Goal: Task Accomplishment & Management: Complete application form

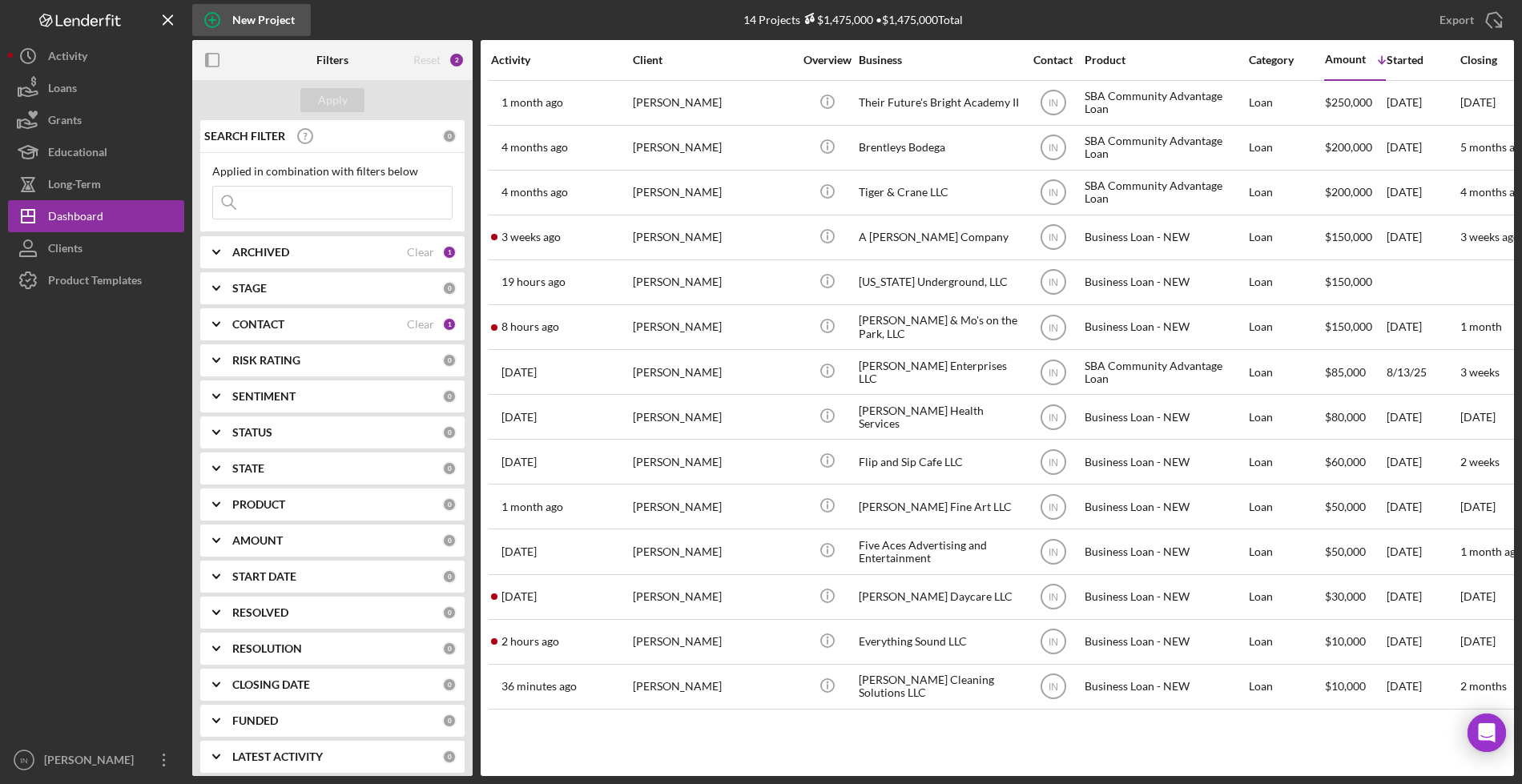
click at [272, 23] on div "New Project" at bounding box center [264, 20] width 63 height 32
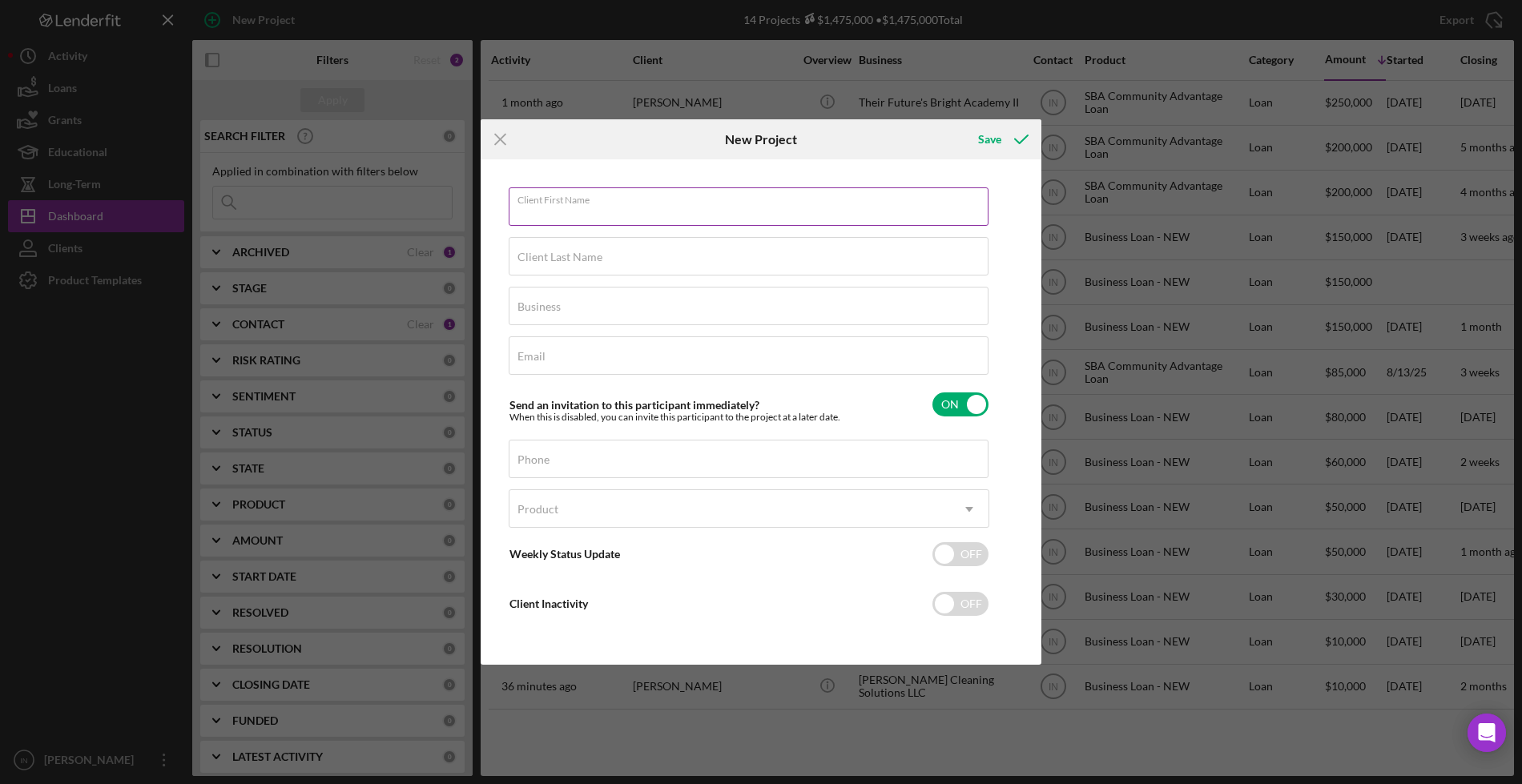
click at [640, 205] on div "Client First Name Required" at bounding box center [749, 207] width 481 height 40
type input "[PERSON_NAME]"
type input "X"
type input "[PERSON_NAME]"
click at [607, 317] on input "Business" at bounding box center [749, 305] width 480 height 38
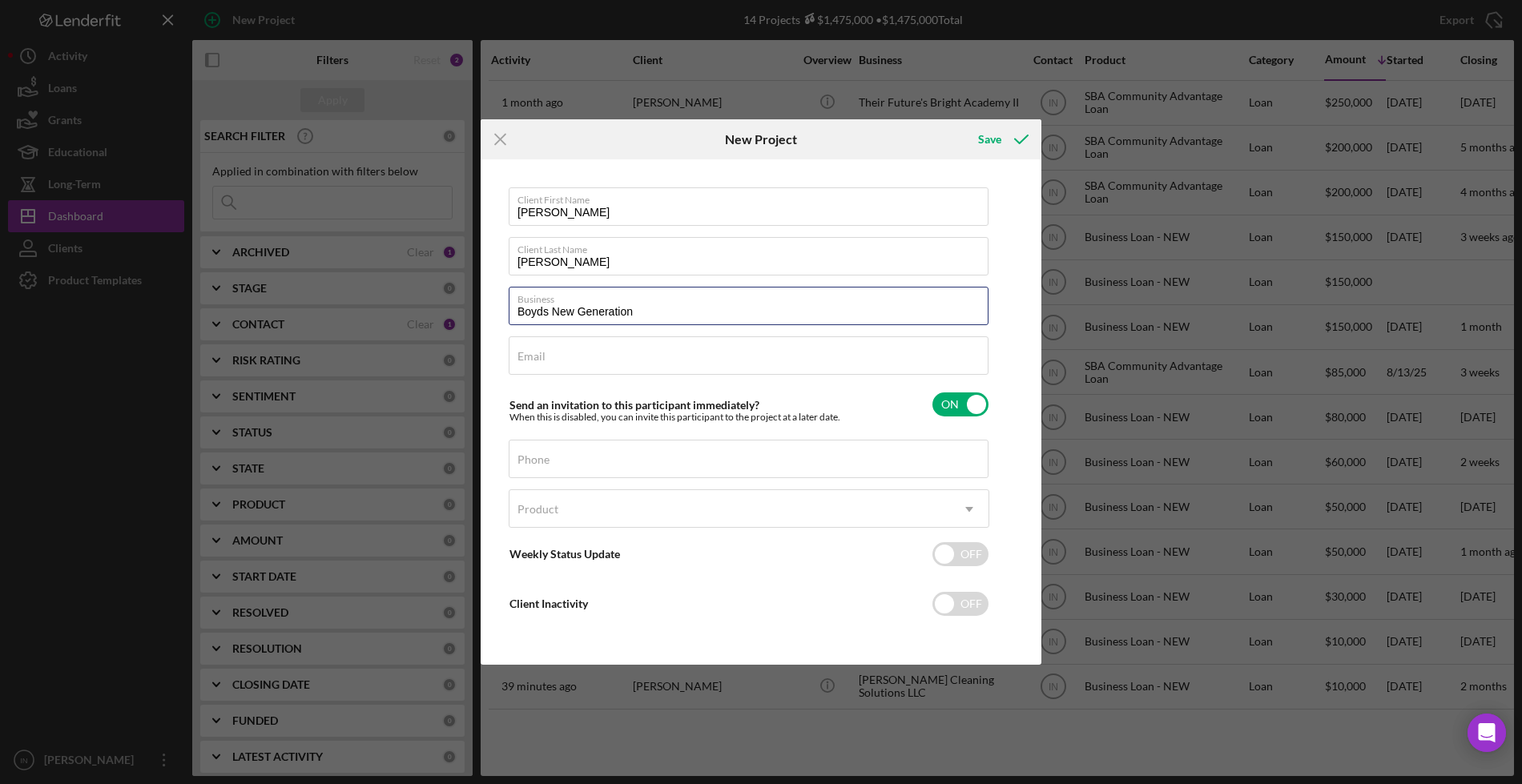
type input "Boyds New Generation"
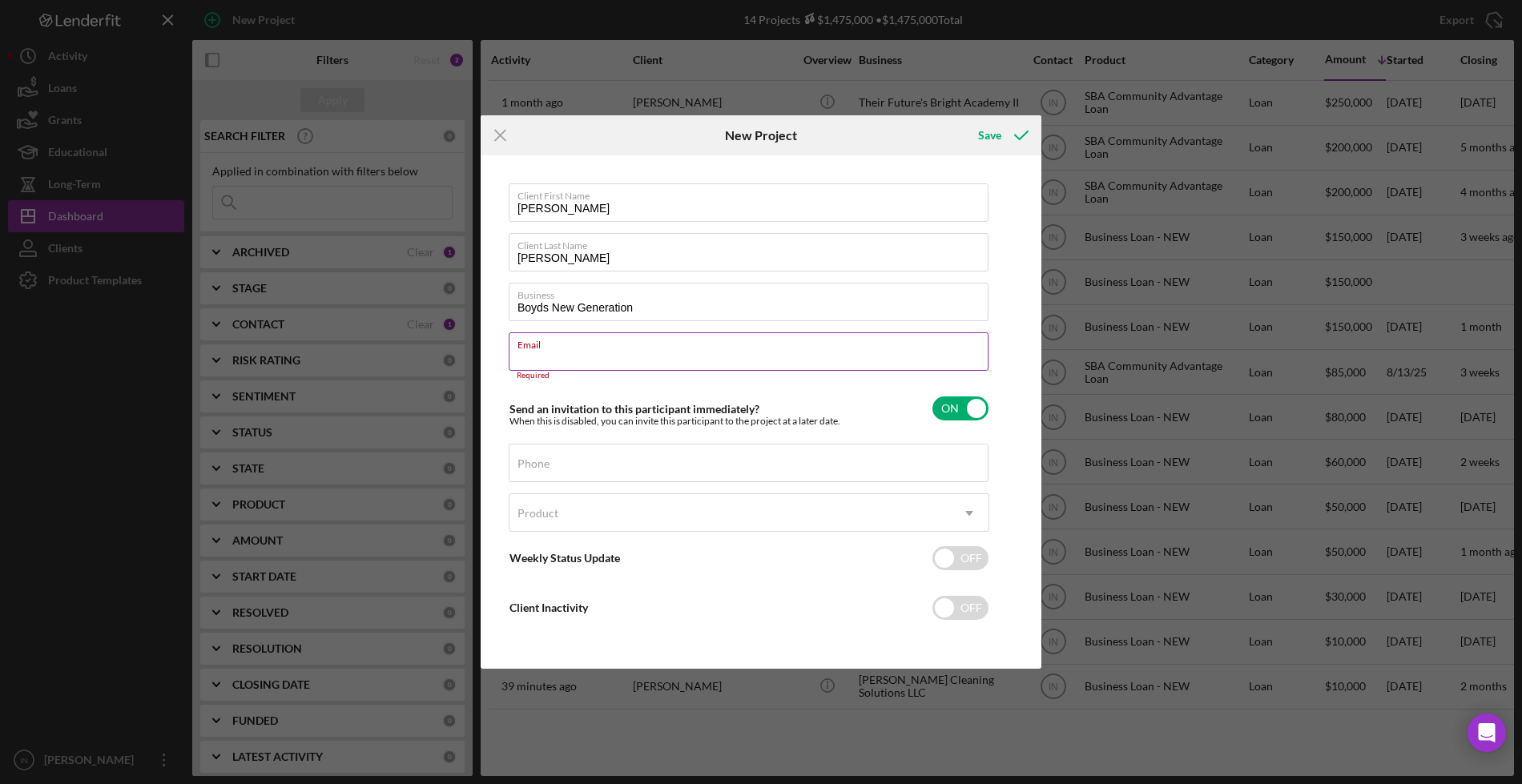
paste input "[EMAIL_ADDRESS][DOMAIN_NAME]"
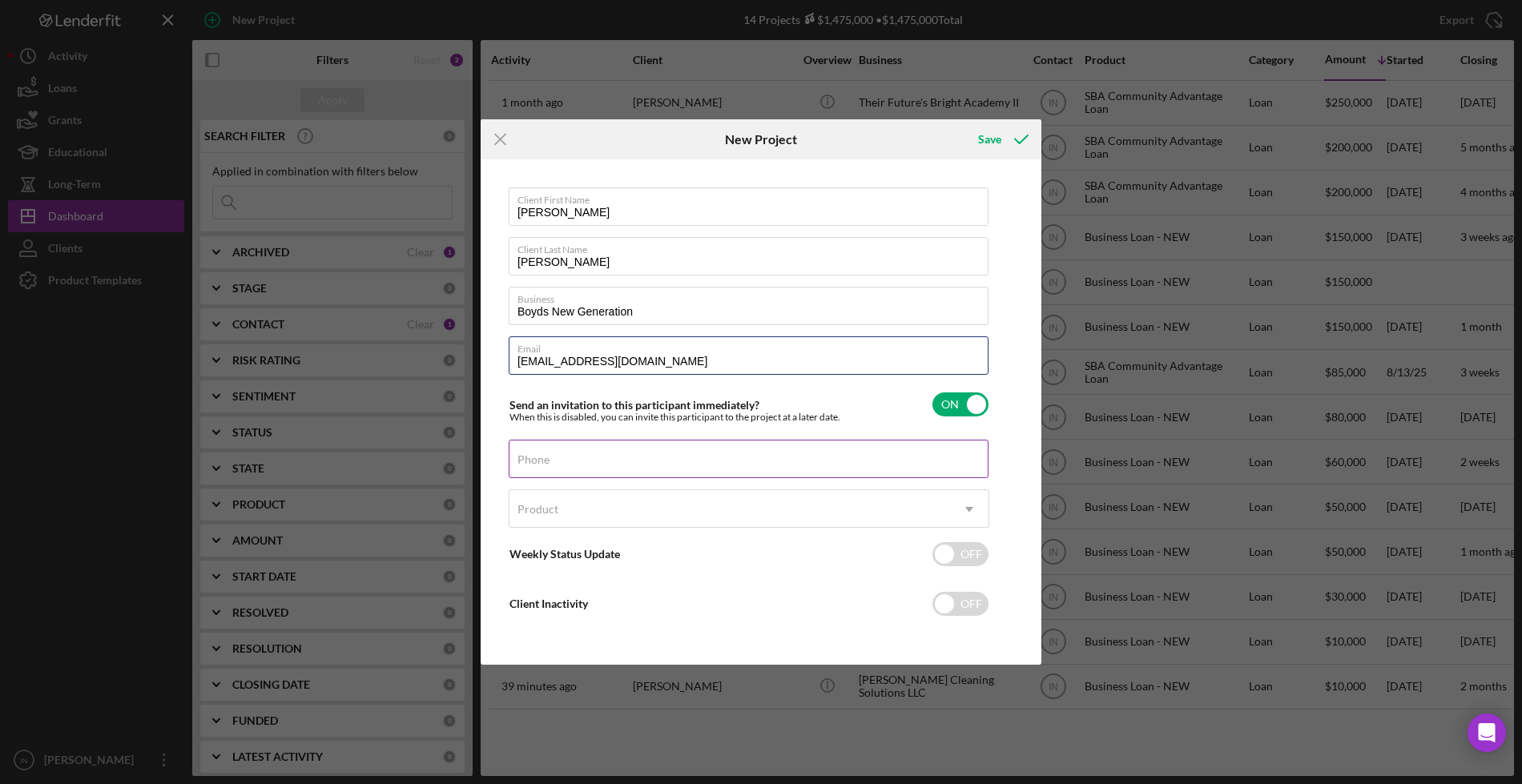
type input "[EMAIL_ADDRESS][DOMAIN_NAME]"
click at [587, 459] on div "Phone" at bounding box center [749, 459] width 481 height 40
paste input "[PHONE_NUMBER]"
type input "[PHONE_NUMBER]"
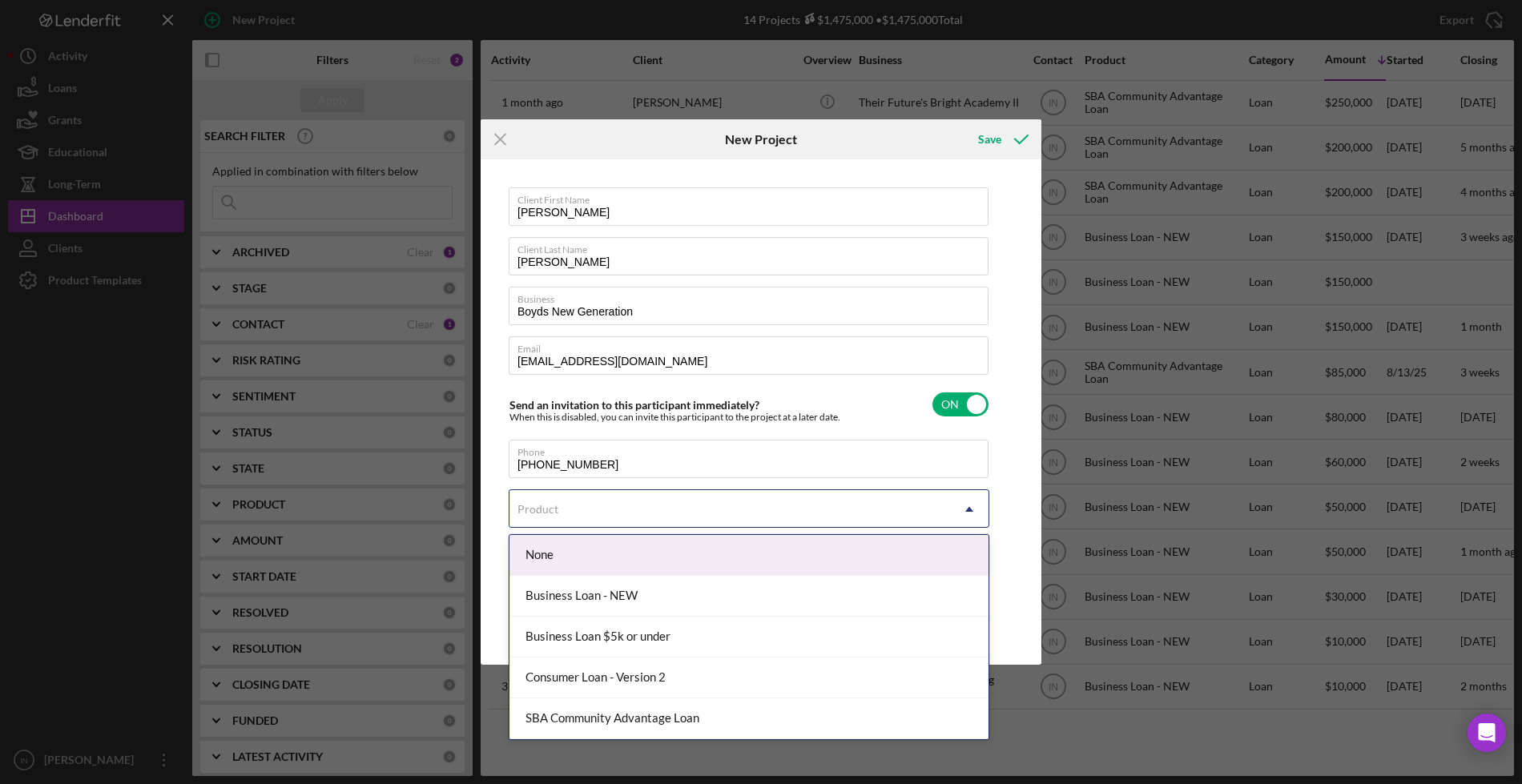
click at [637, 511] on div "Product" at bounding box center [729, 509] width 440 height 37
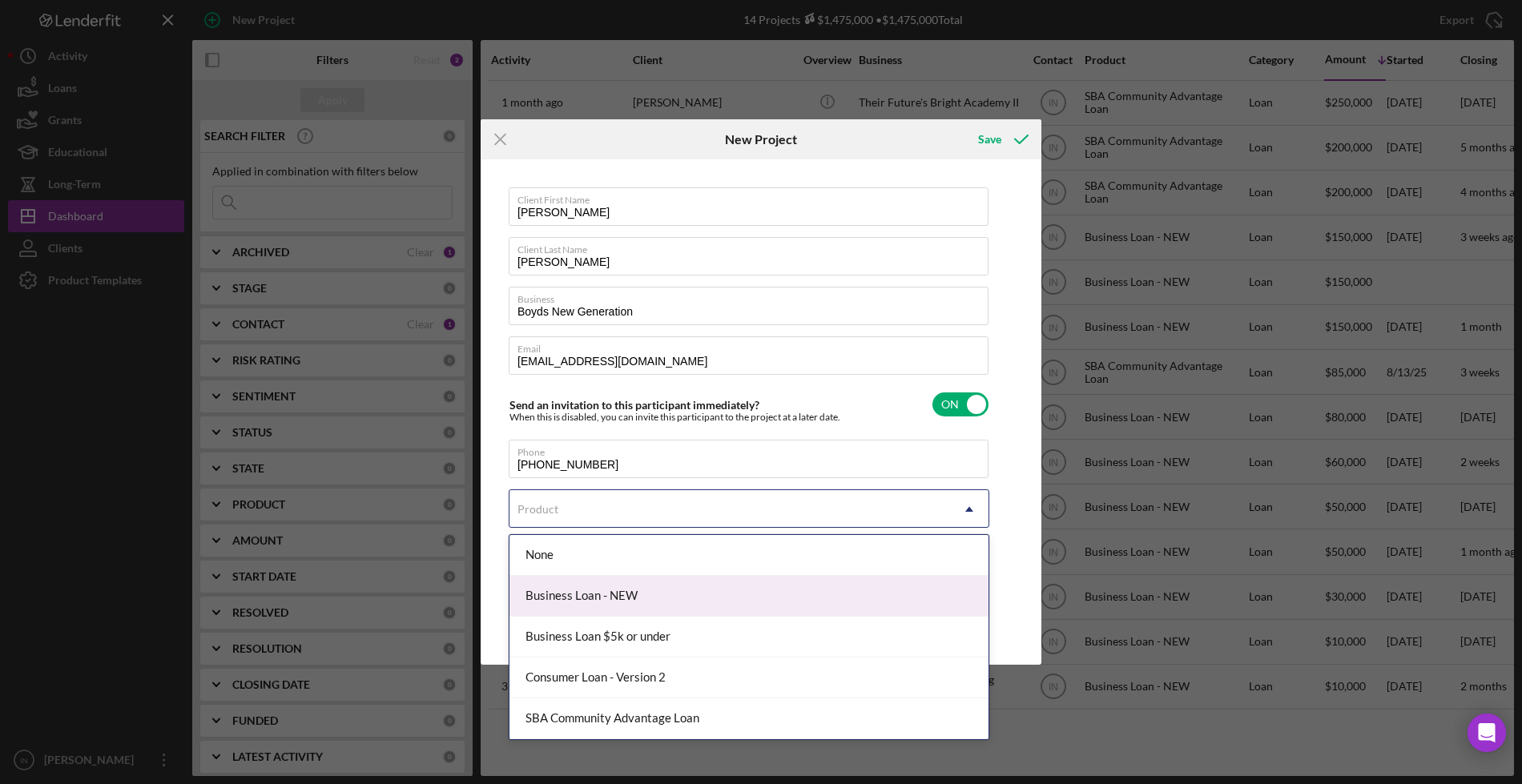
click at [623, 602] on div "Business Loan - NEW" at bounding box center [749, 596] width 479 height 41
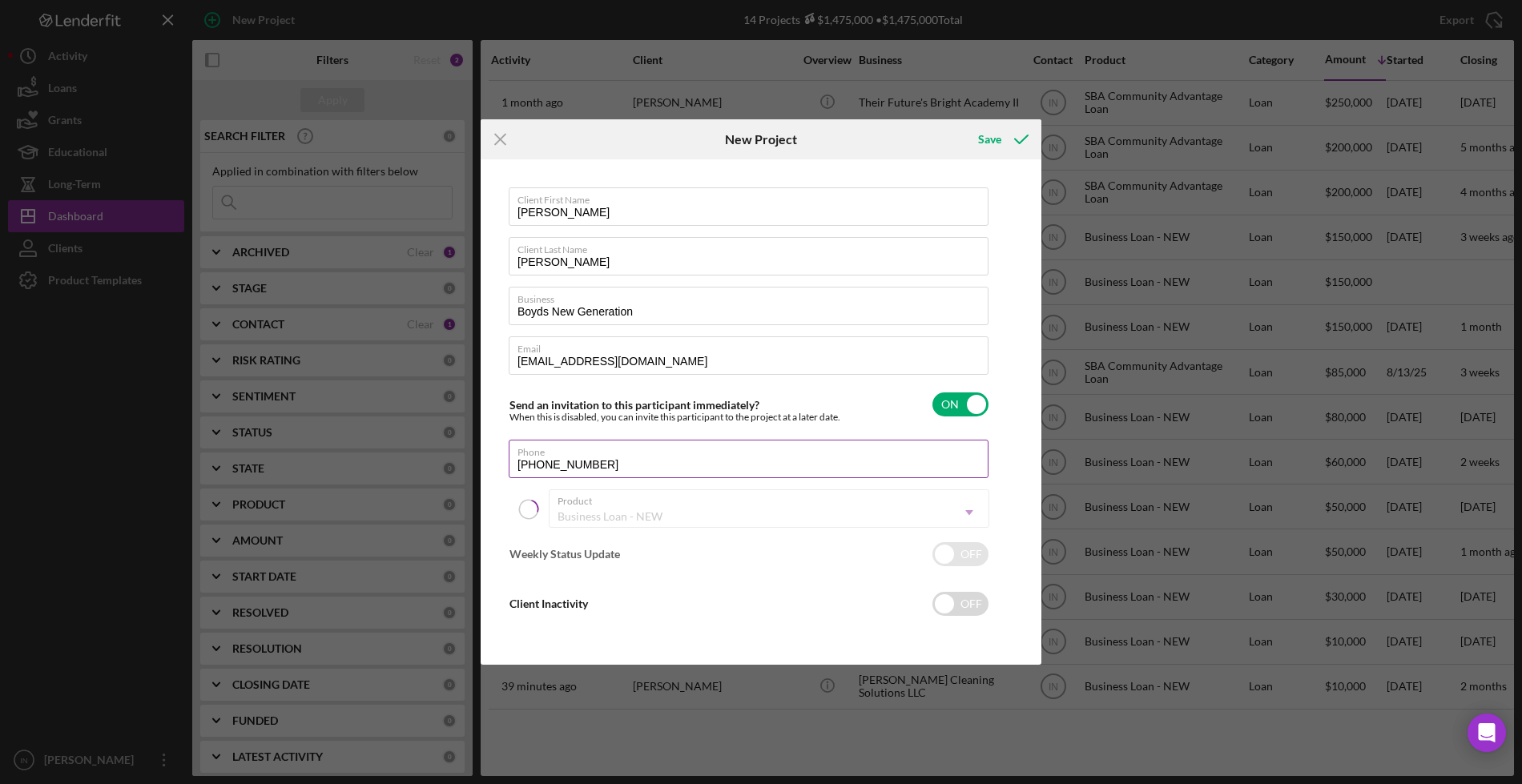
checkbox input "true"
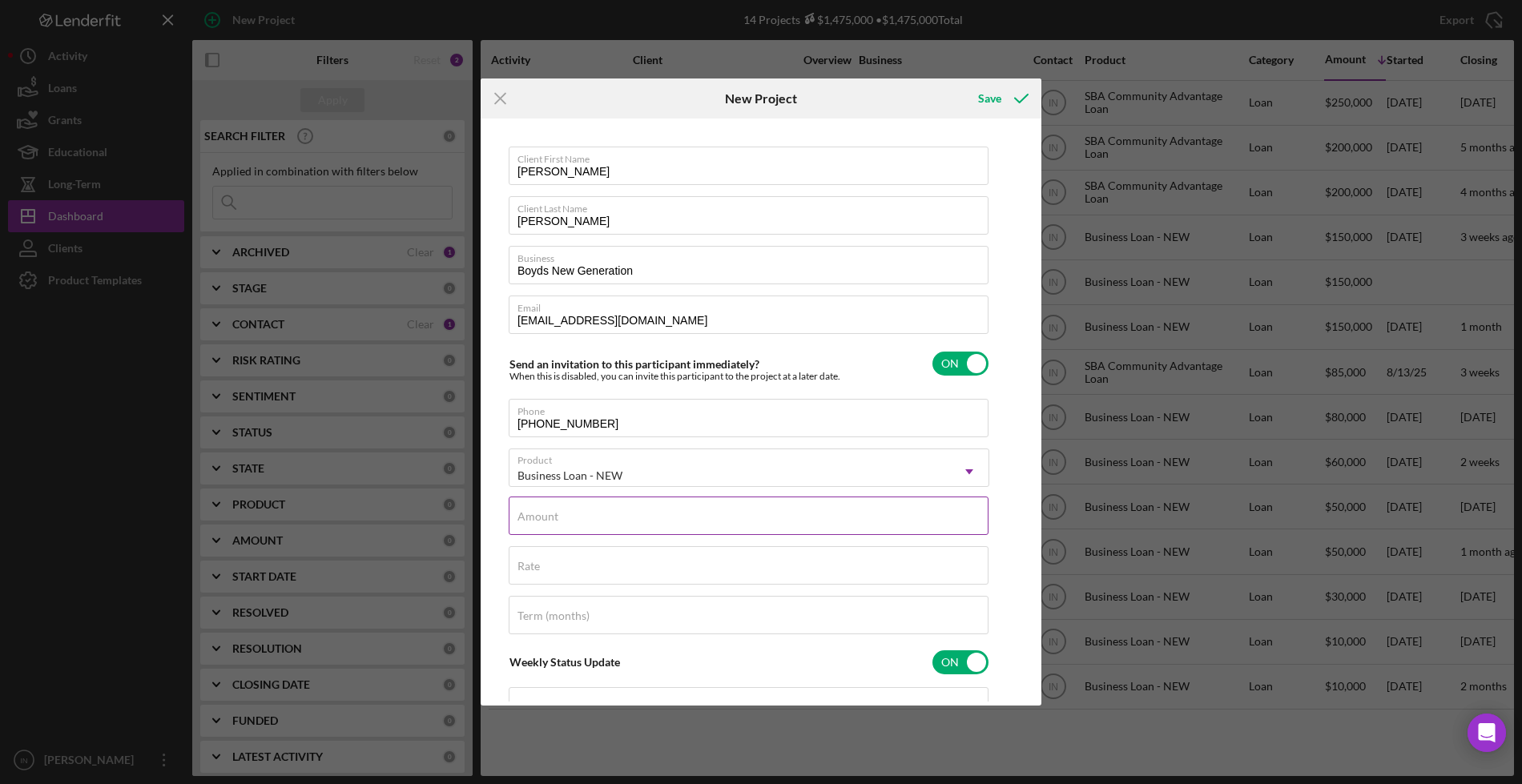
click at [561, 524] on input "Amount" at bounding box center [749, 515] width 480 height 38
type input "$150,000"
click at [549, 572] on input "Rate" at bounding box center [749, 564] width 480 height 38
type input "10.000%"
click at [564, 609] on label "Term (months)" at bounding box center [553, 615] width 72 height 13
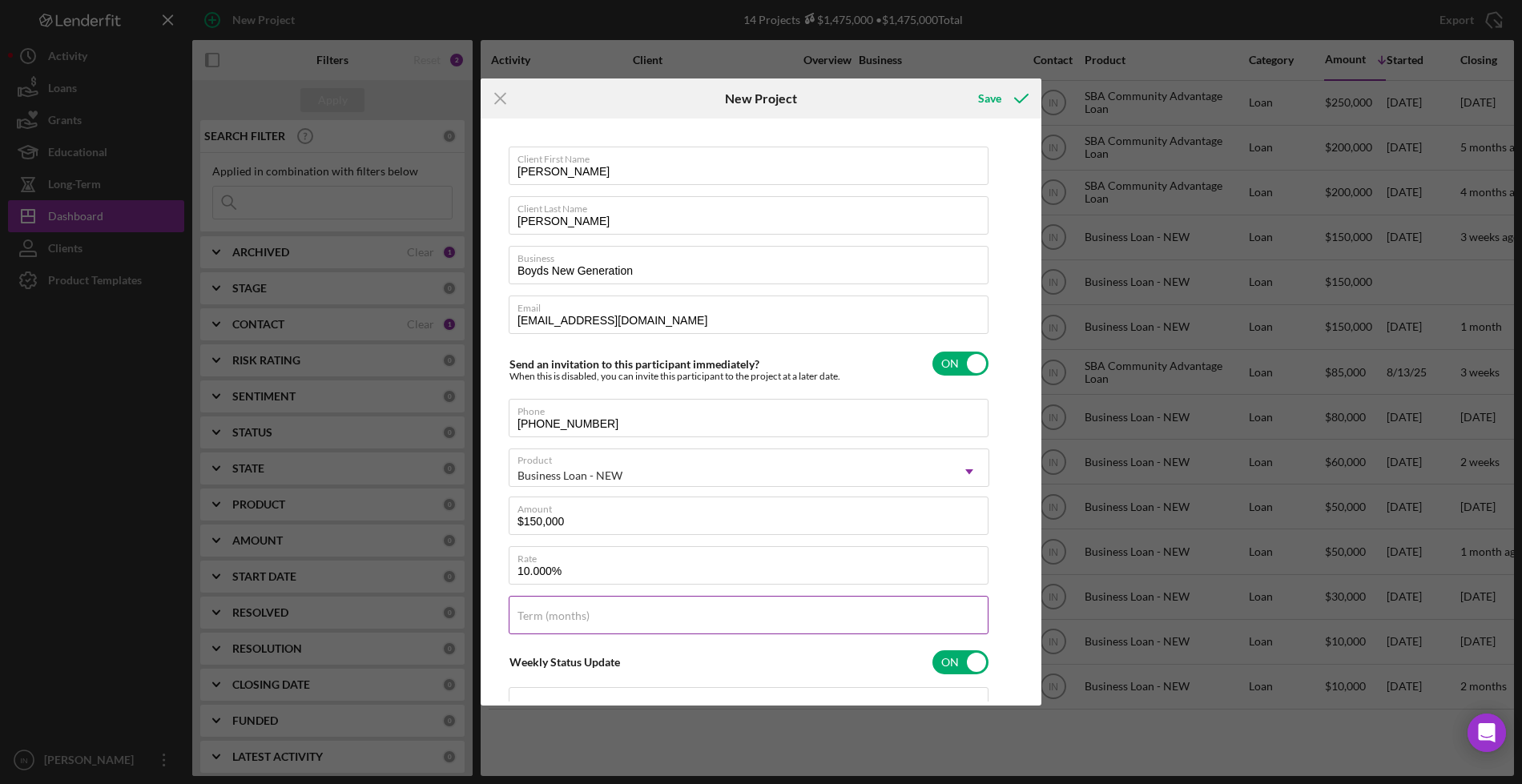
click at [564, 607] on input "Term (months)" at bounding box center [749, 614] width 480 height 38
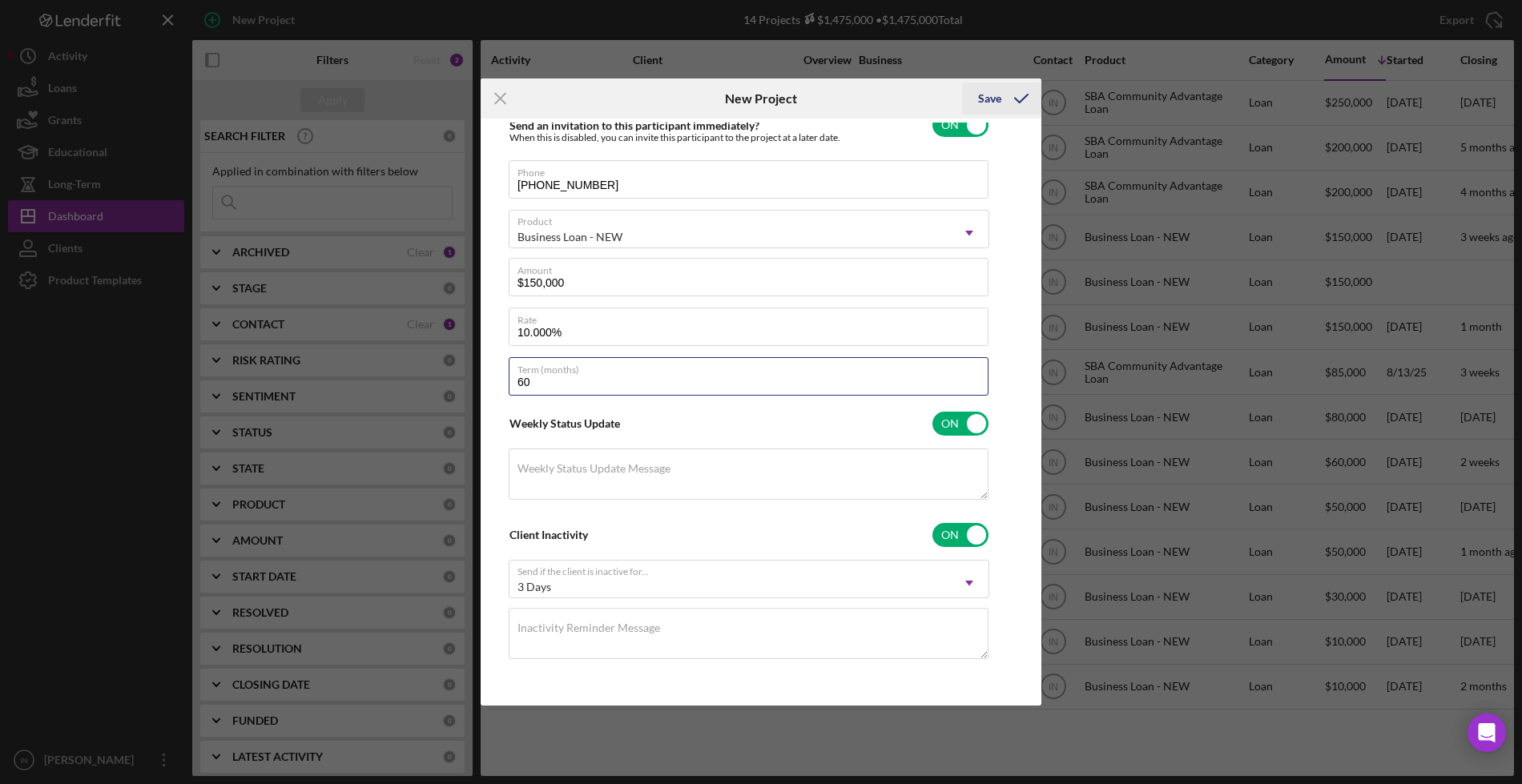
type input "60"
click at [1001, 87] on icon "submit" at bounding box center [1021, 98] width 40 height 40
checkbox input "false"
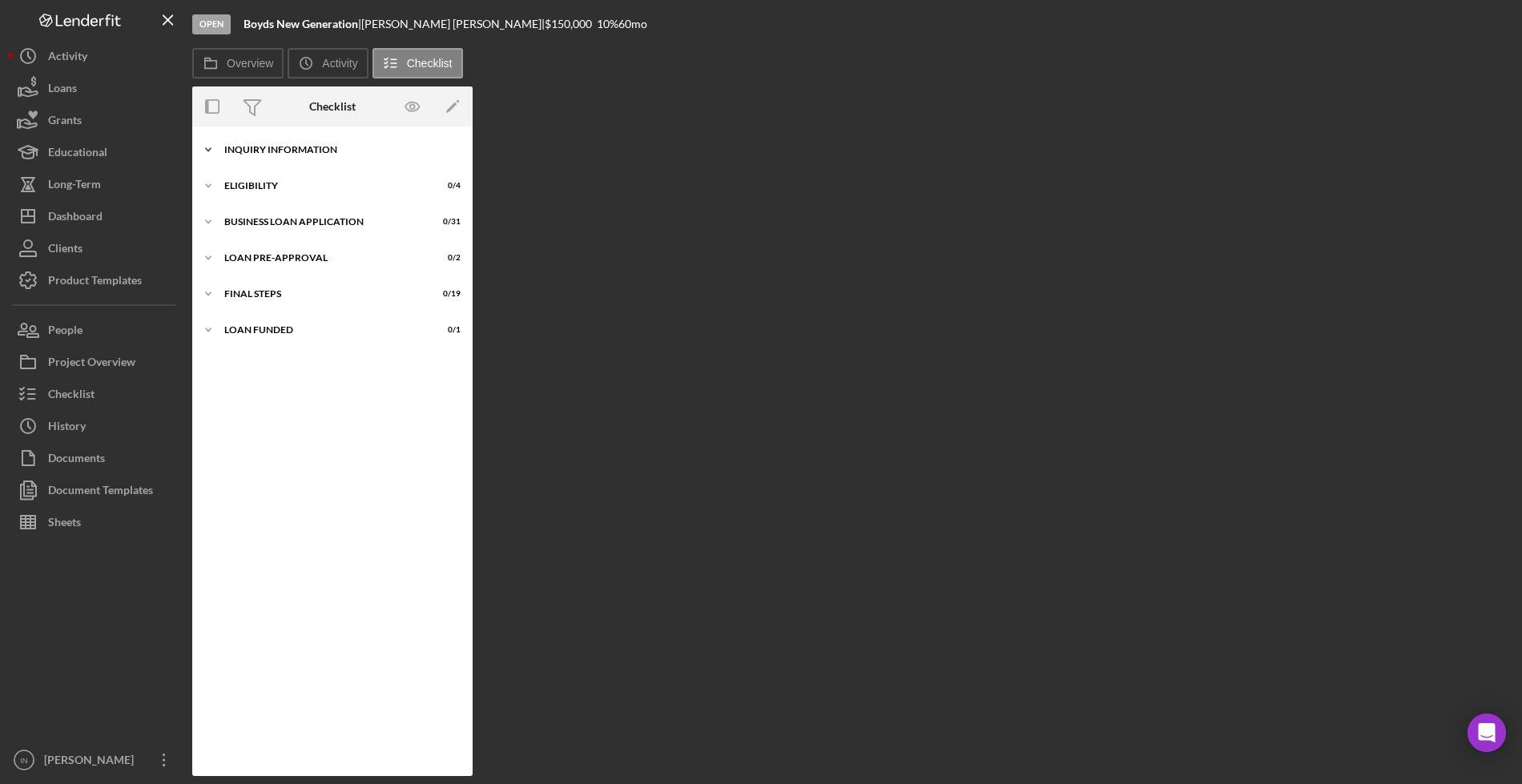
click at [349, 157] on div "Icon/Expander INQUIRY INFORMATION 0 / 11" at bounding box center [332, 150] width 281 height 32
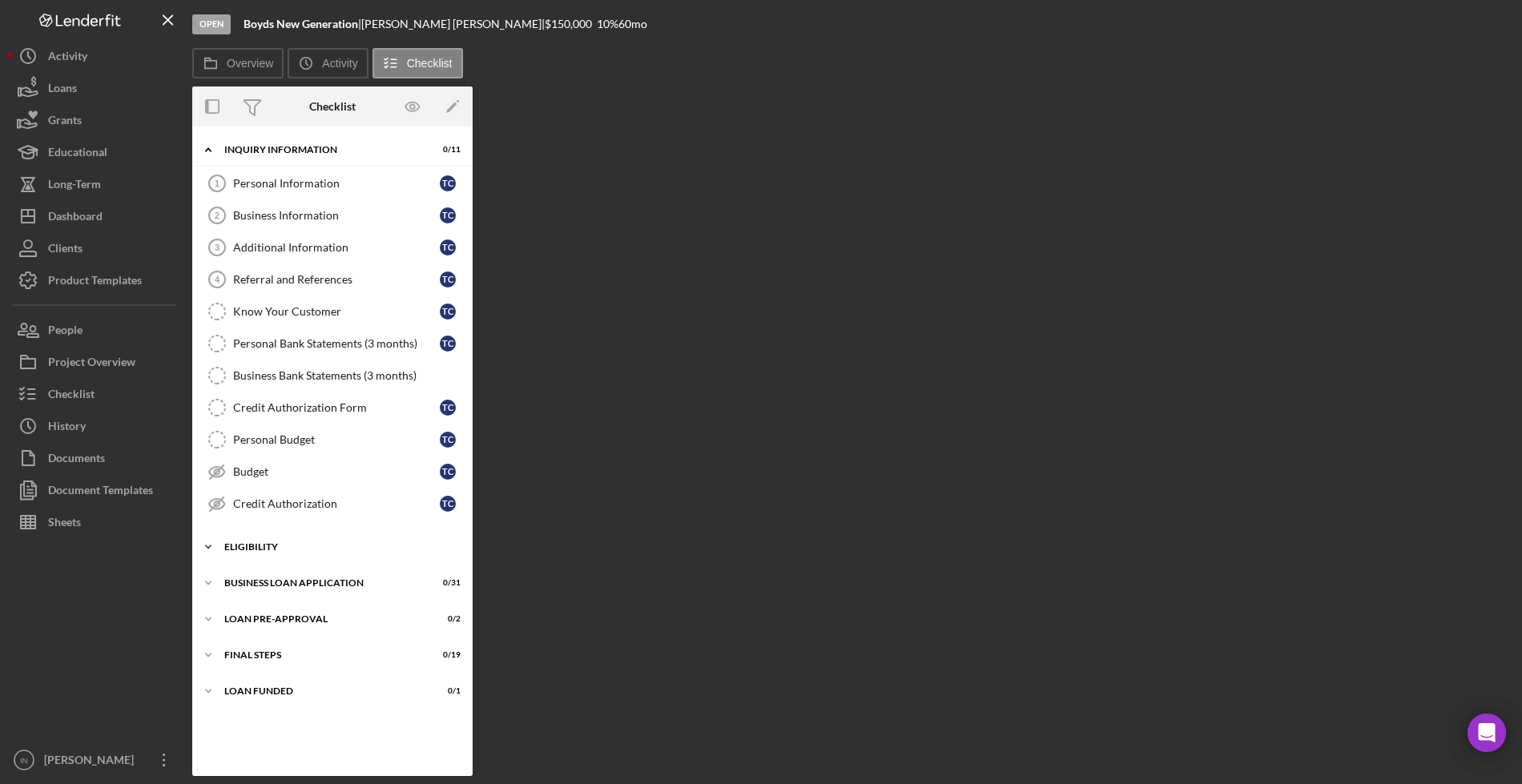
click at [269, 538] on div "Icon/Expander ELIGIBILITY 0 / 4" at bounding box center [332, 547] width 281 height 32
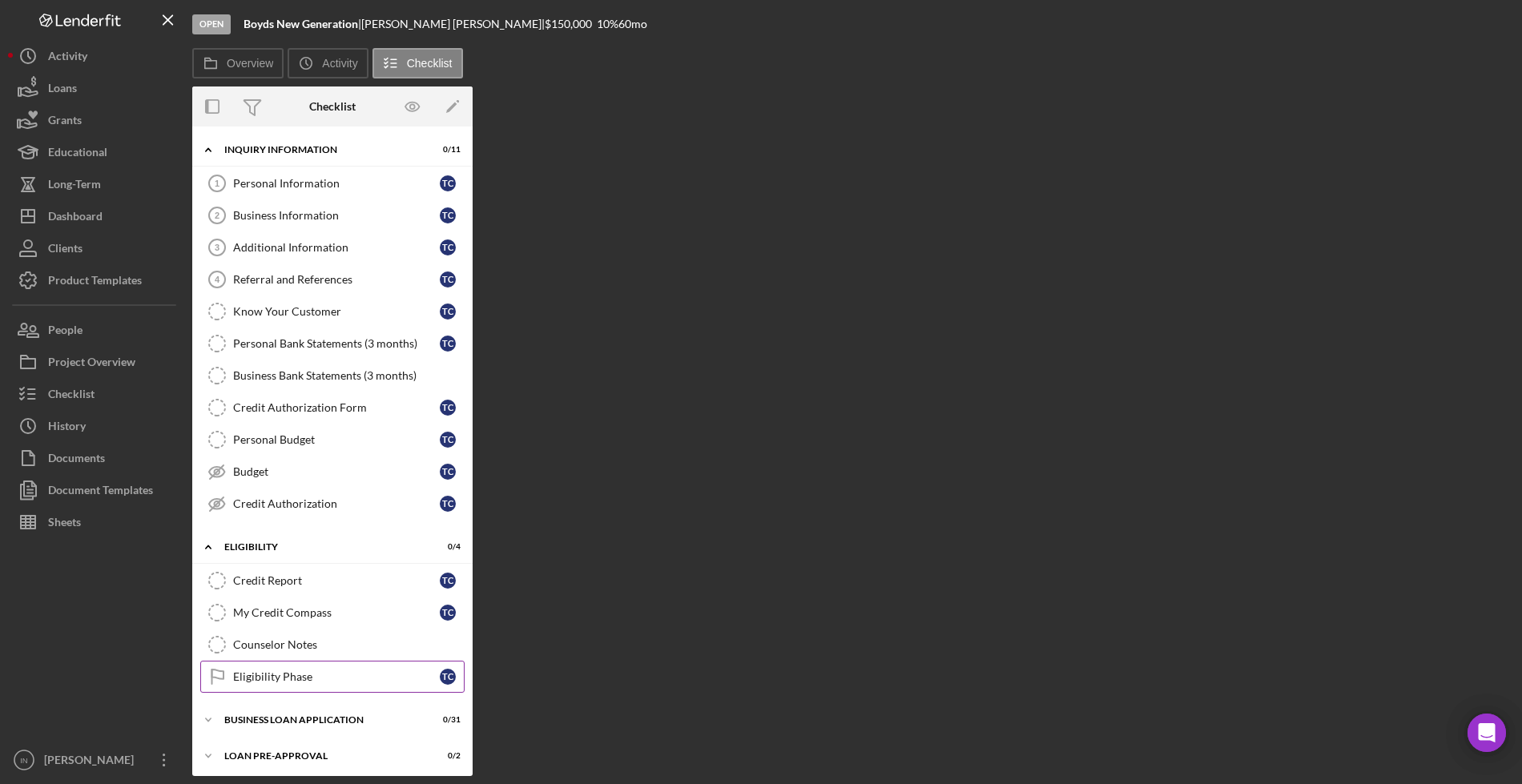
scroll to position [77, 0]
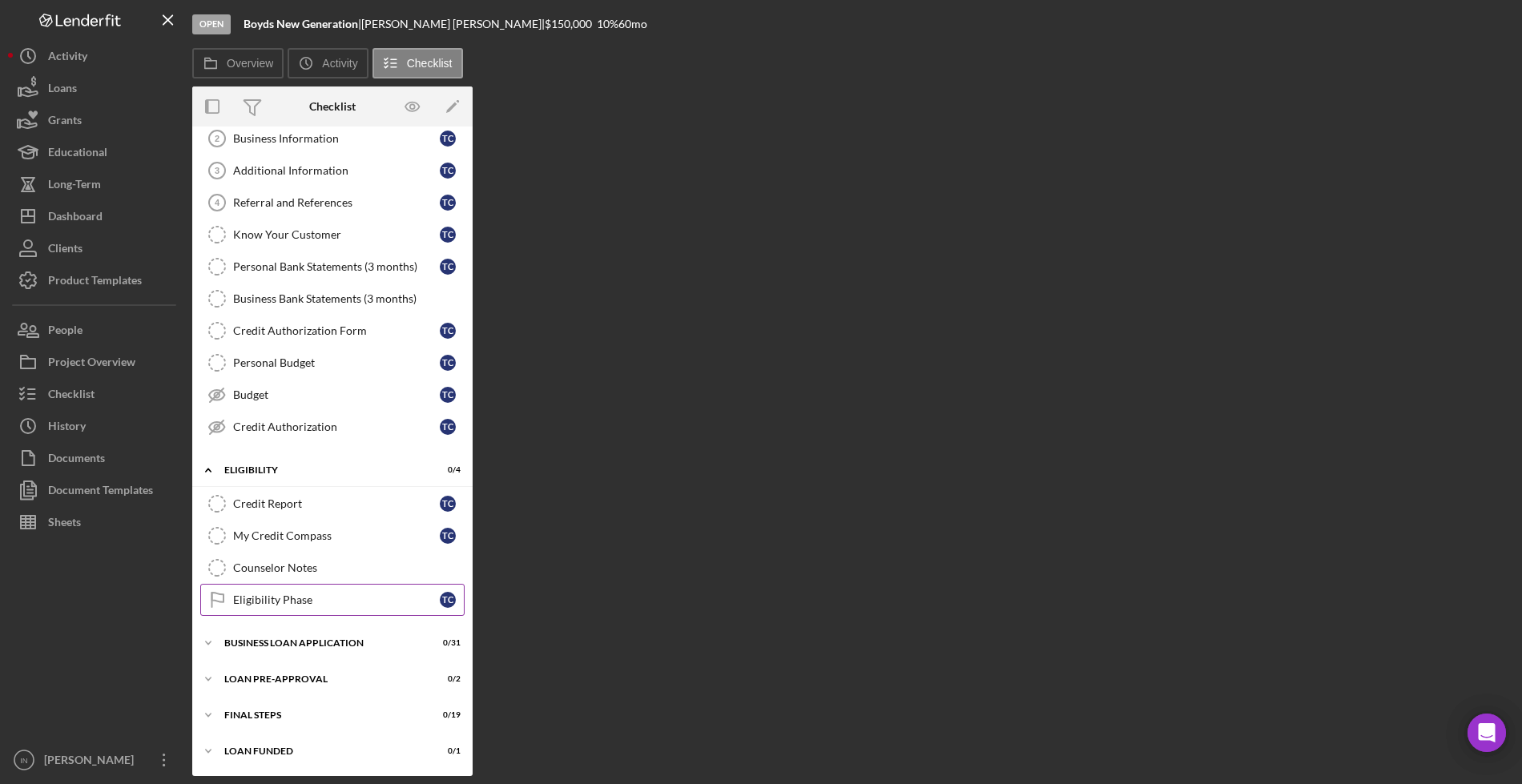
click at [287, 603] on div "Eligibility Phase" at bounding box center [336, 599] width 207 height 13
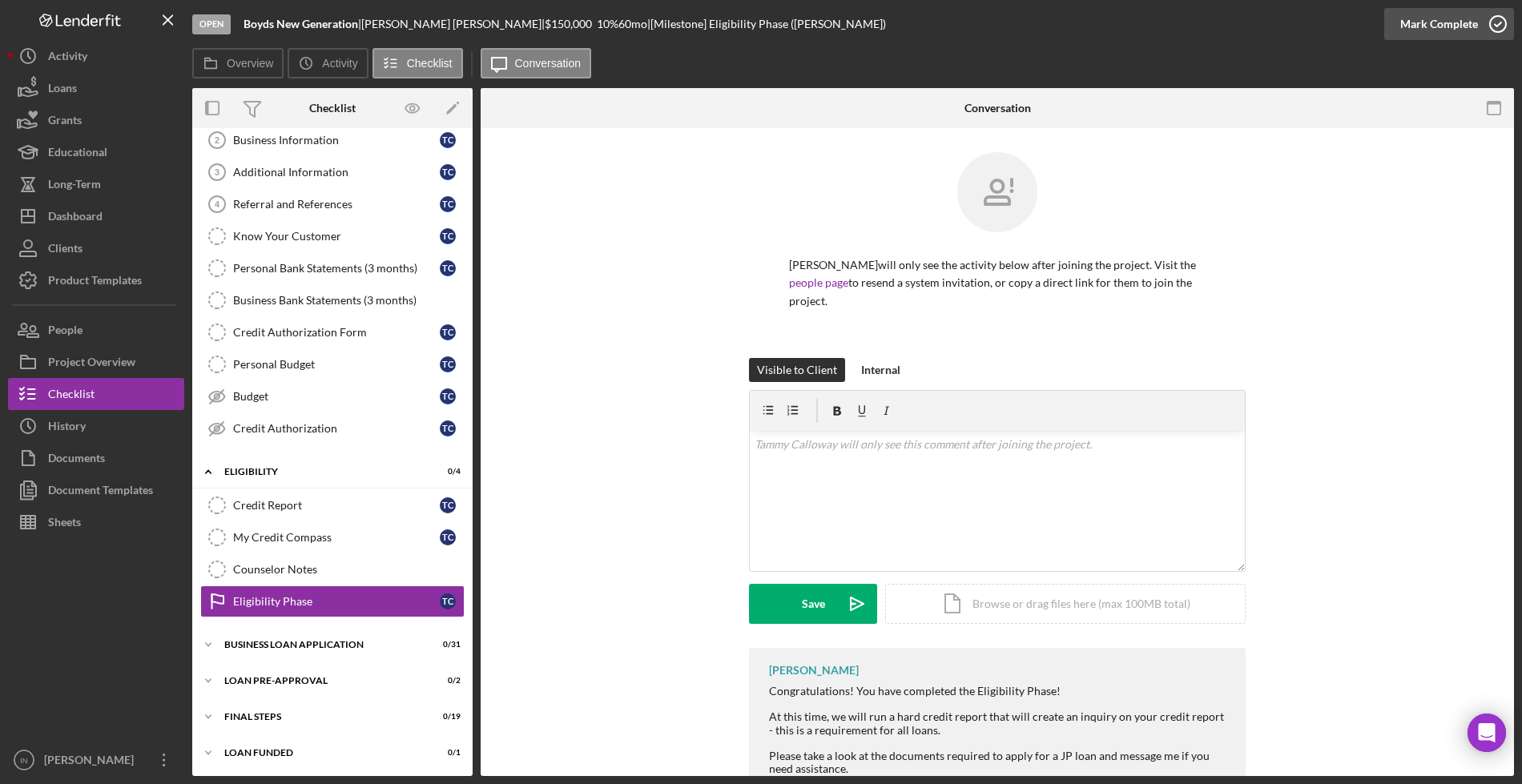
click at [1424, 22] on div "Mark Complete" at bounding box center [1439, 24] width 78 height 32
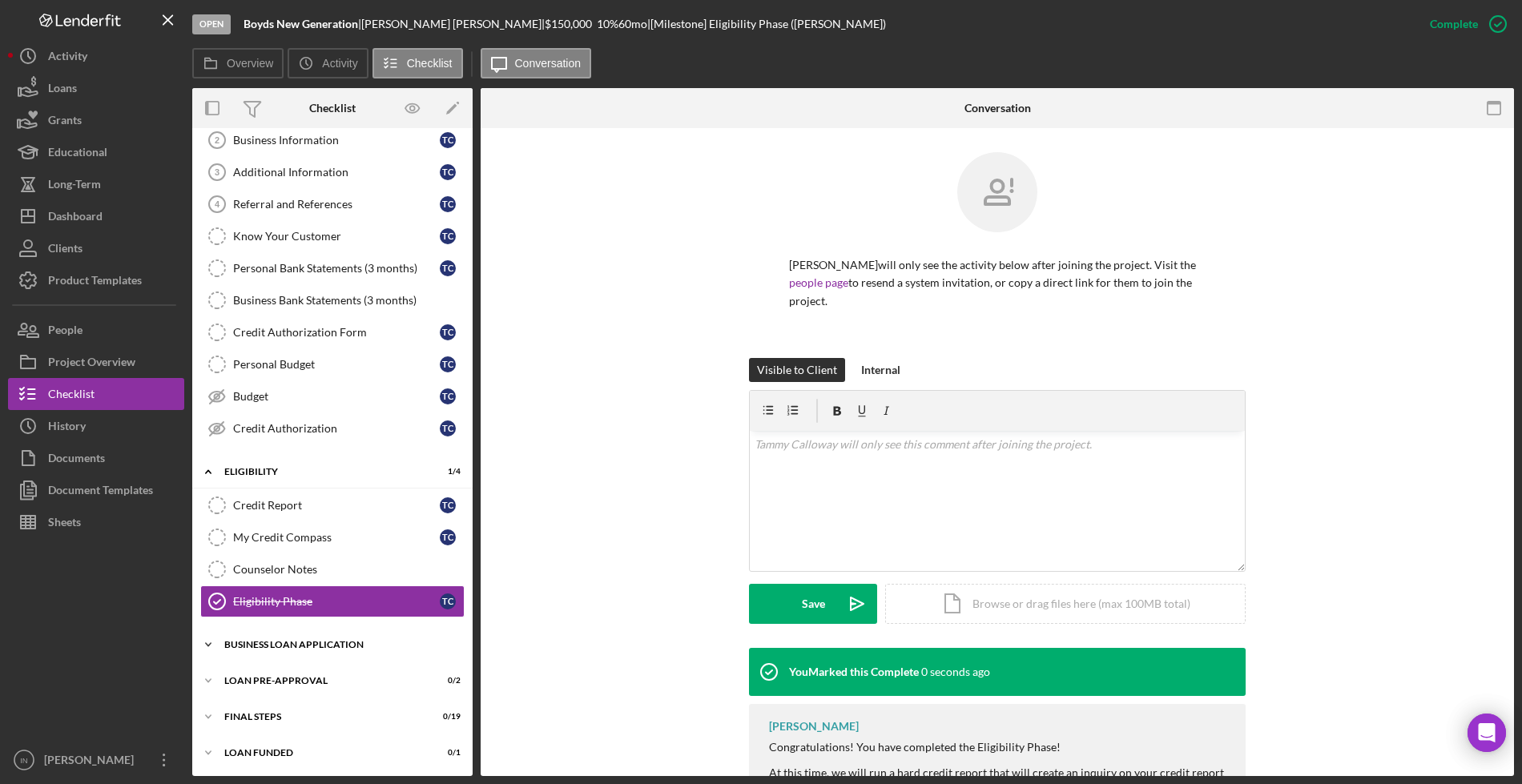
click at [325, 645] on div "BUSINESS LOAN APPLICATION" at bounding box center [338, 644] width 228 height 9
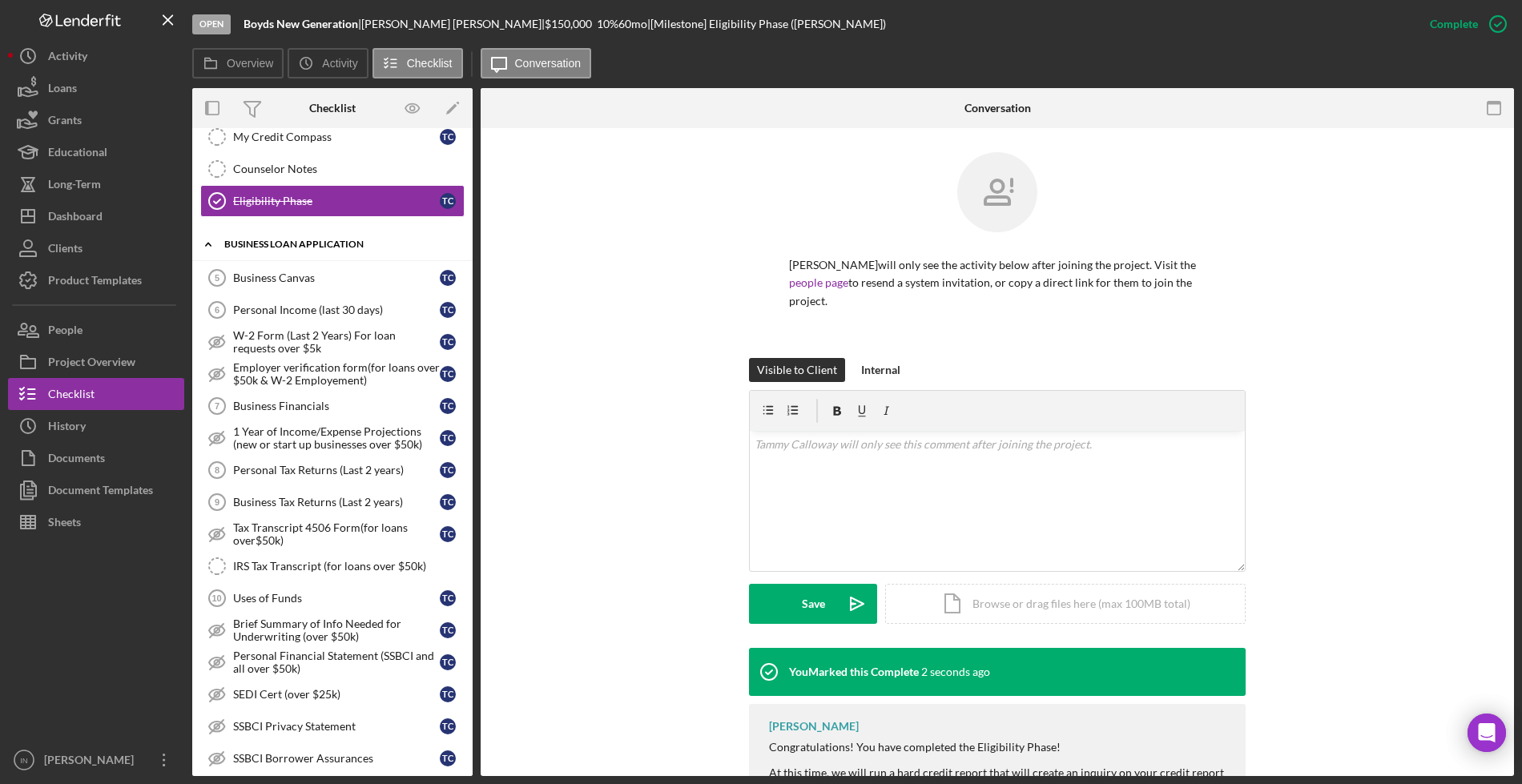
scroll to position [577, 0]
